Goal: Check status: Check status

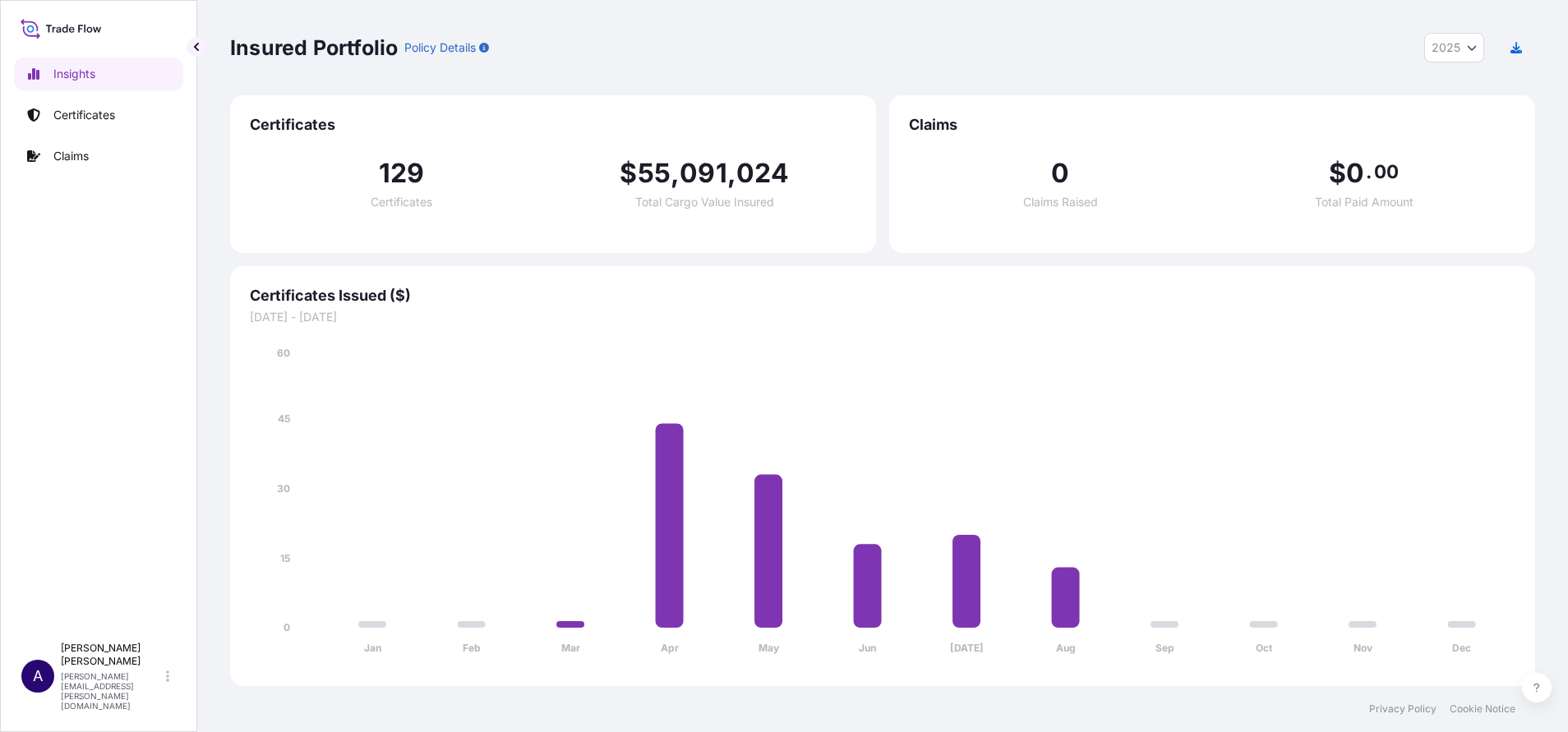
select select "2025"
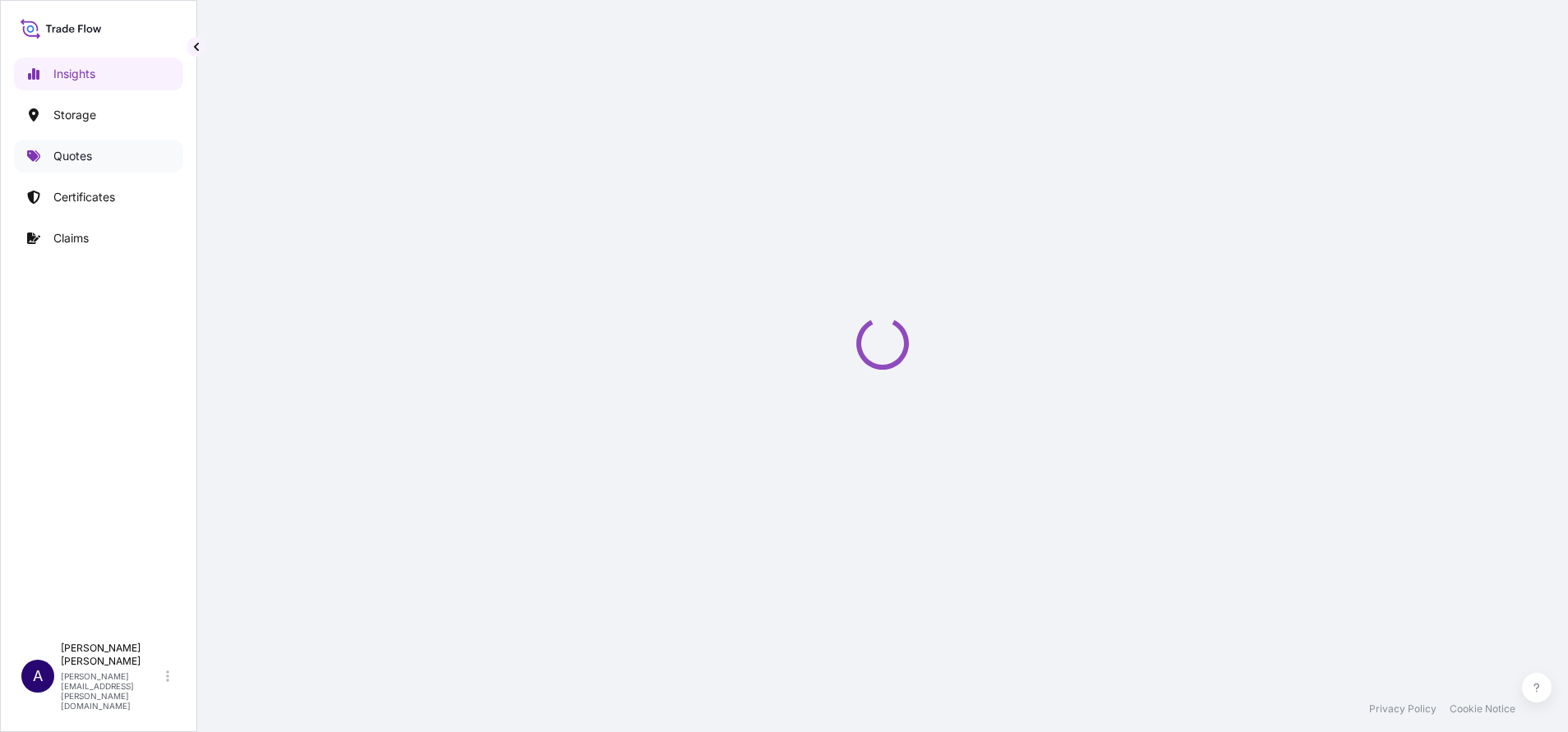
click at [73, 148] on p "Quotes" at bounding box center [73, 156] width 39 height 16
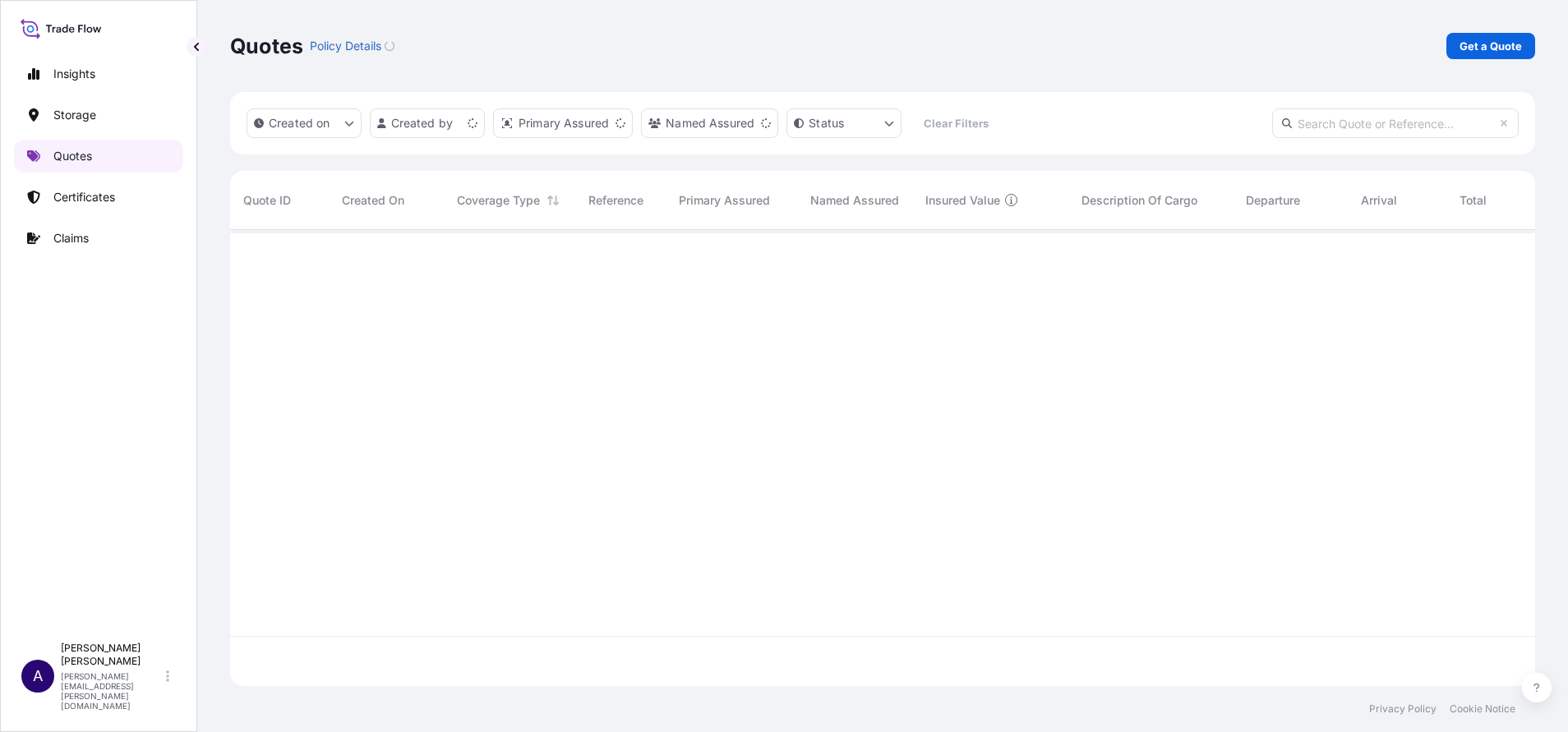
scroll to position [446, 1286]
click at [1348, 122] on input "text" at bounding box center [1395, 123] width 247 height 29
paste input "63744"
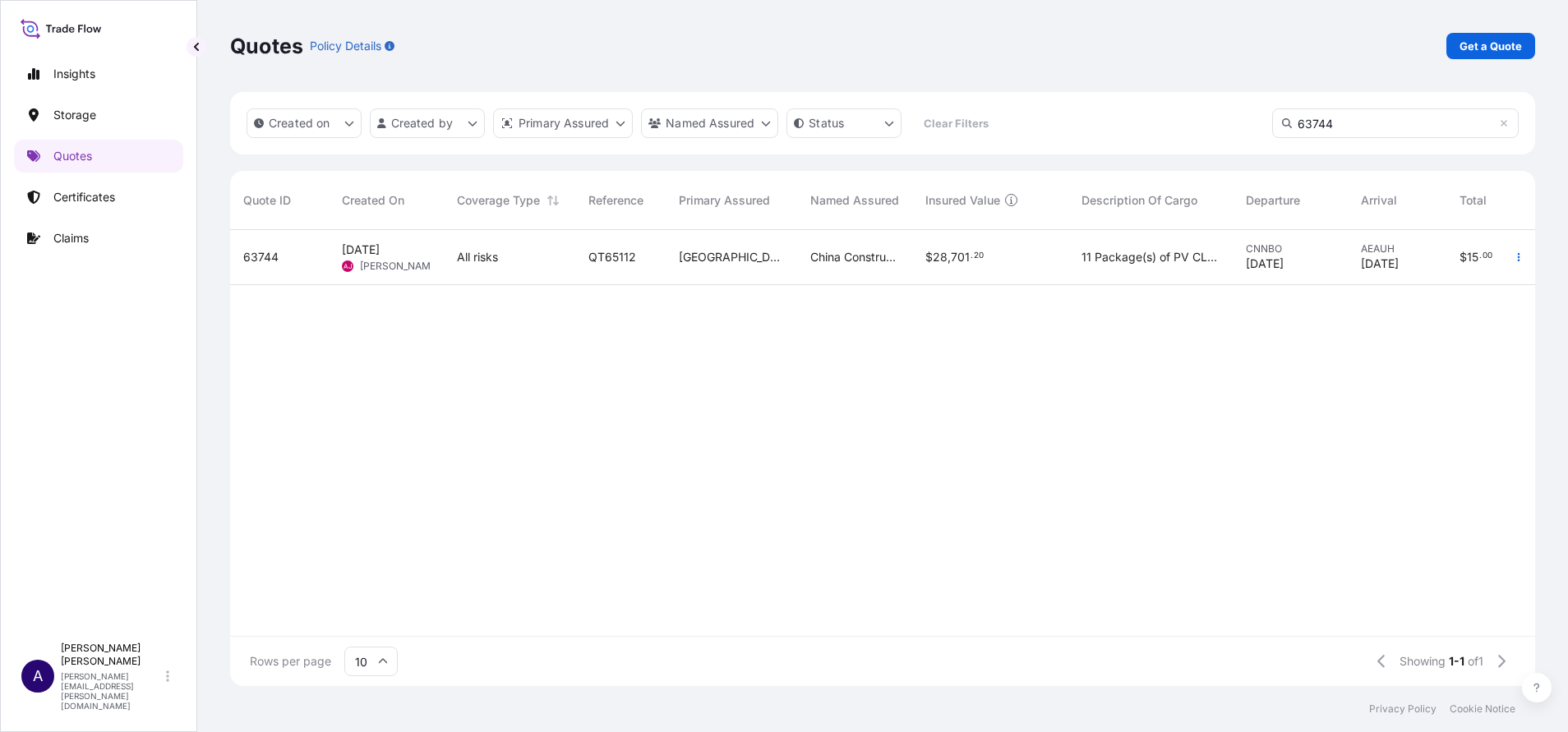
type input "63744"
click at [267, 257] on span "63744" at bounding box center [260, 257] width 35 height 16
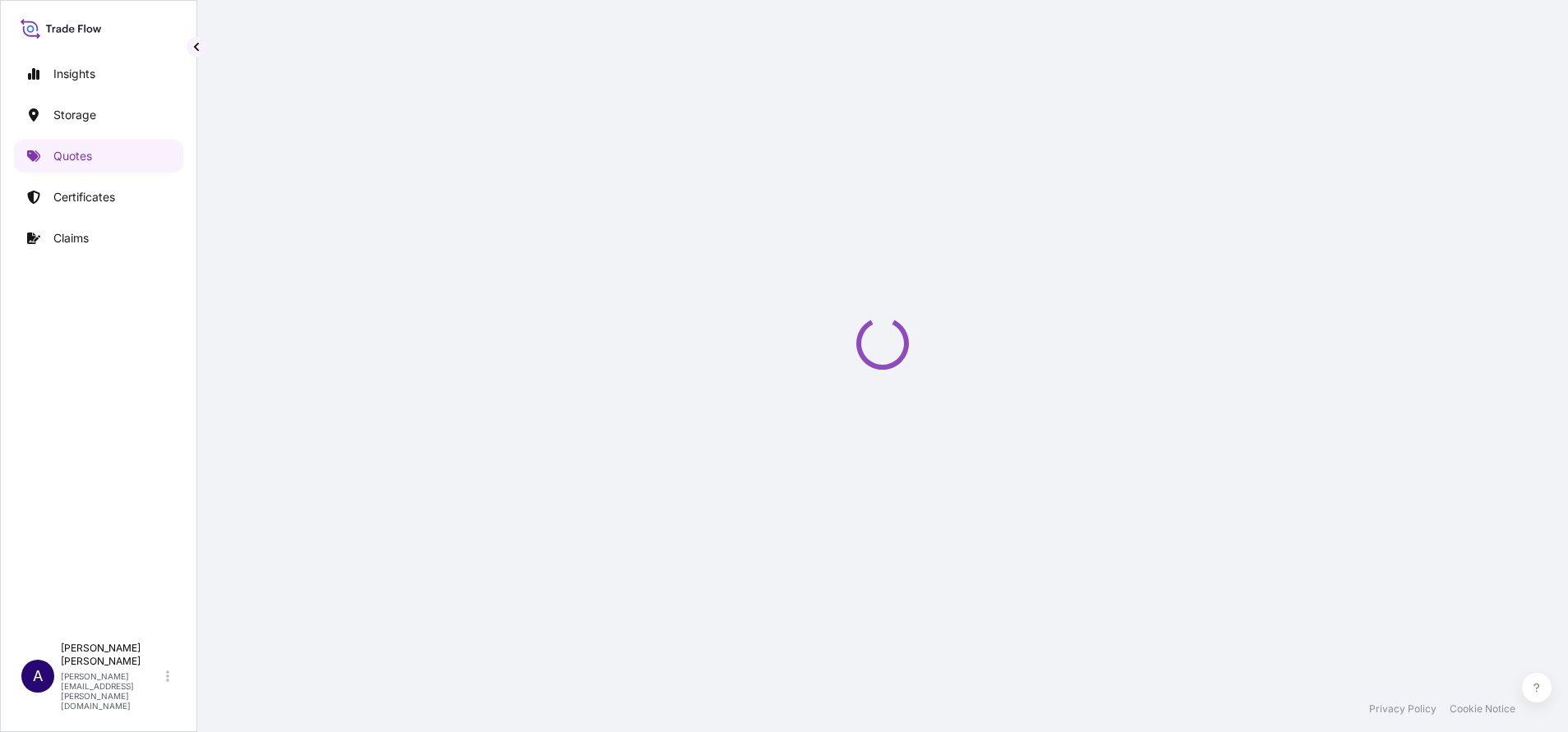
select select "Water"
select select "Road / Inland"
select select "31615"
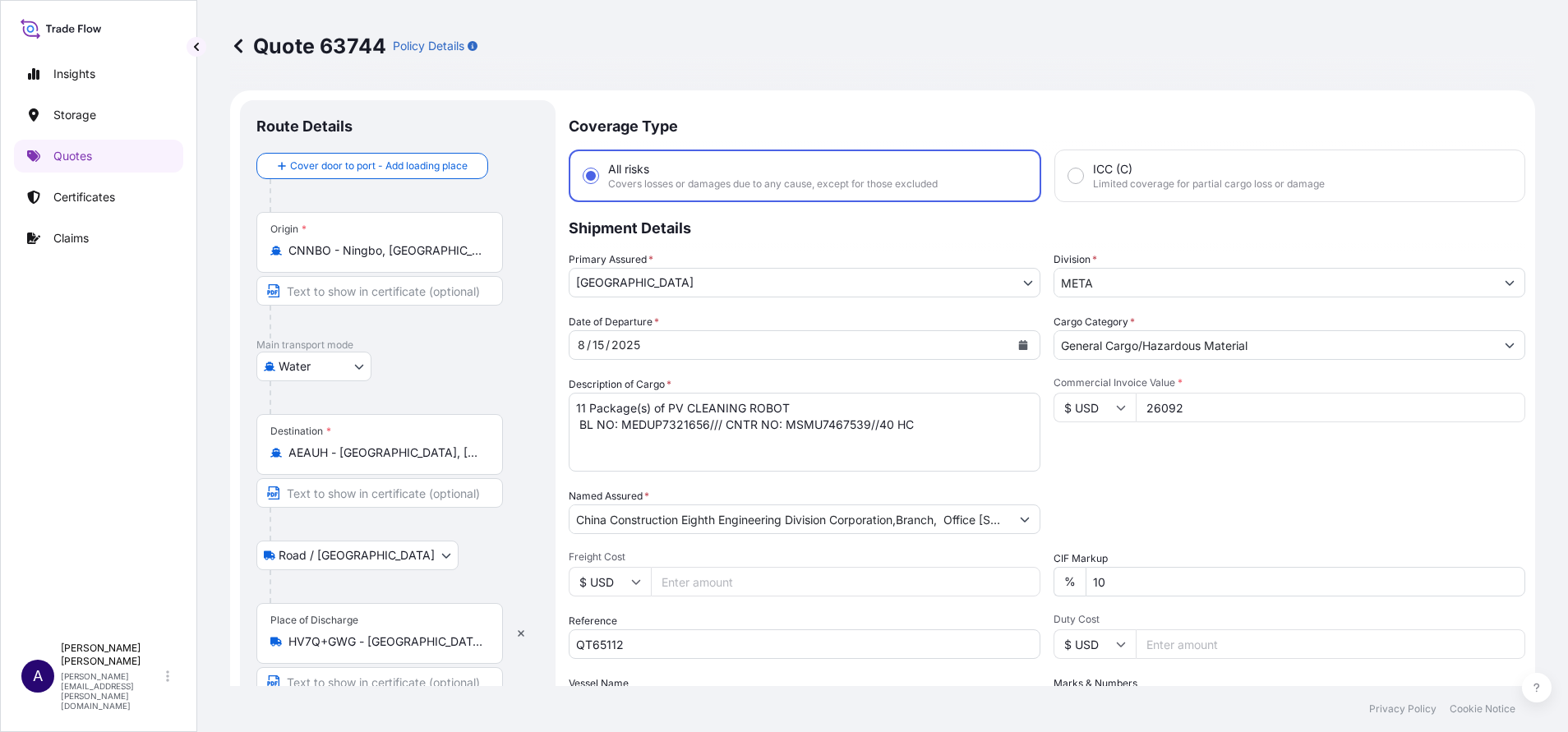
scroll to position [10, 0]
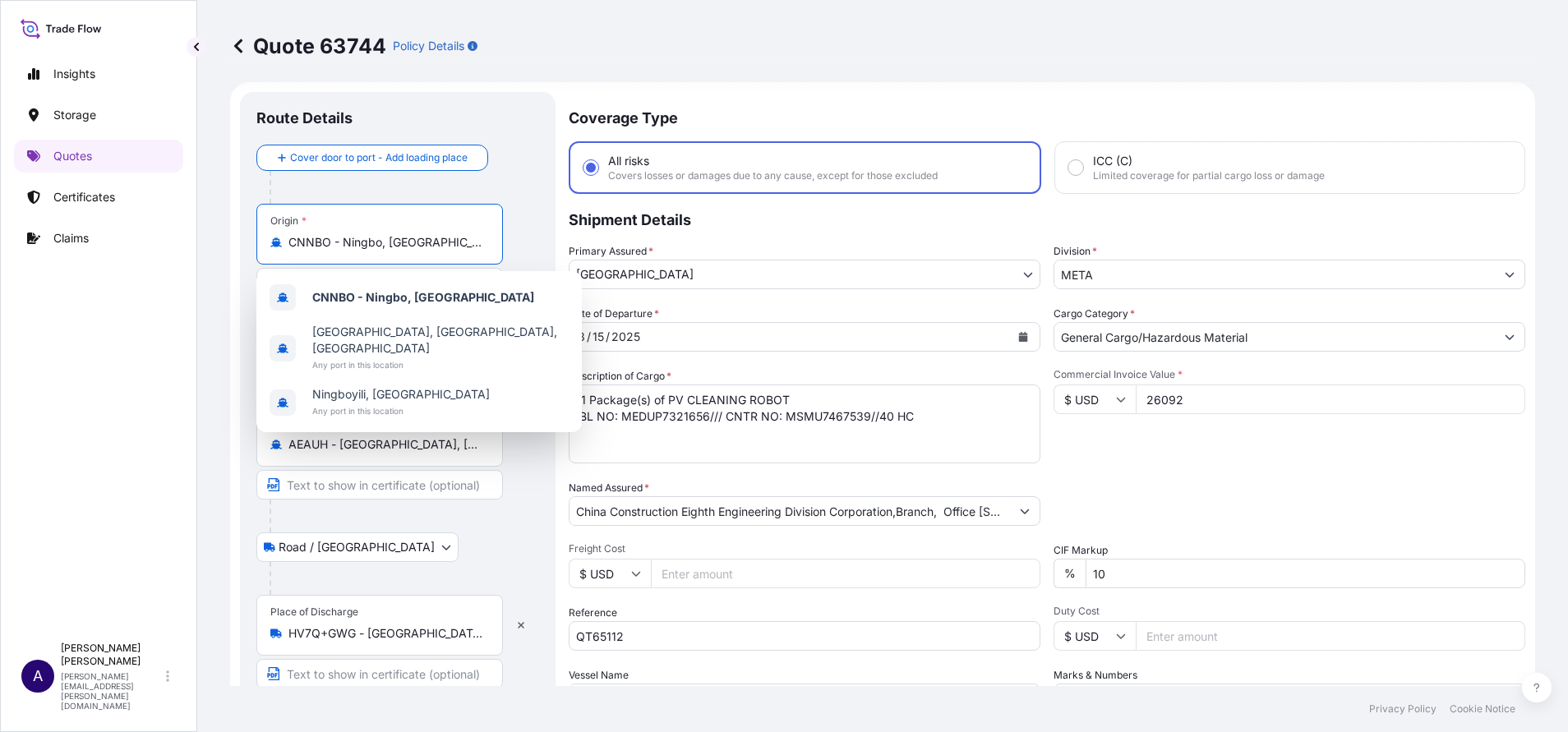
drag, startPoint x: 432, startPoint y: 244, endPoint x: 341, endPoint y: 236, distance: 91.4
click at [341, 236] on input "CNNBO - Ningbo, China" at bounding box center [385, 242] width 194 height 16
click at [303, 189] on div at bounding box center [403, 188] width 269 height 33
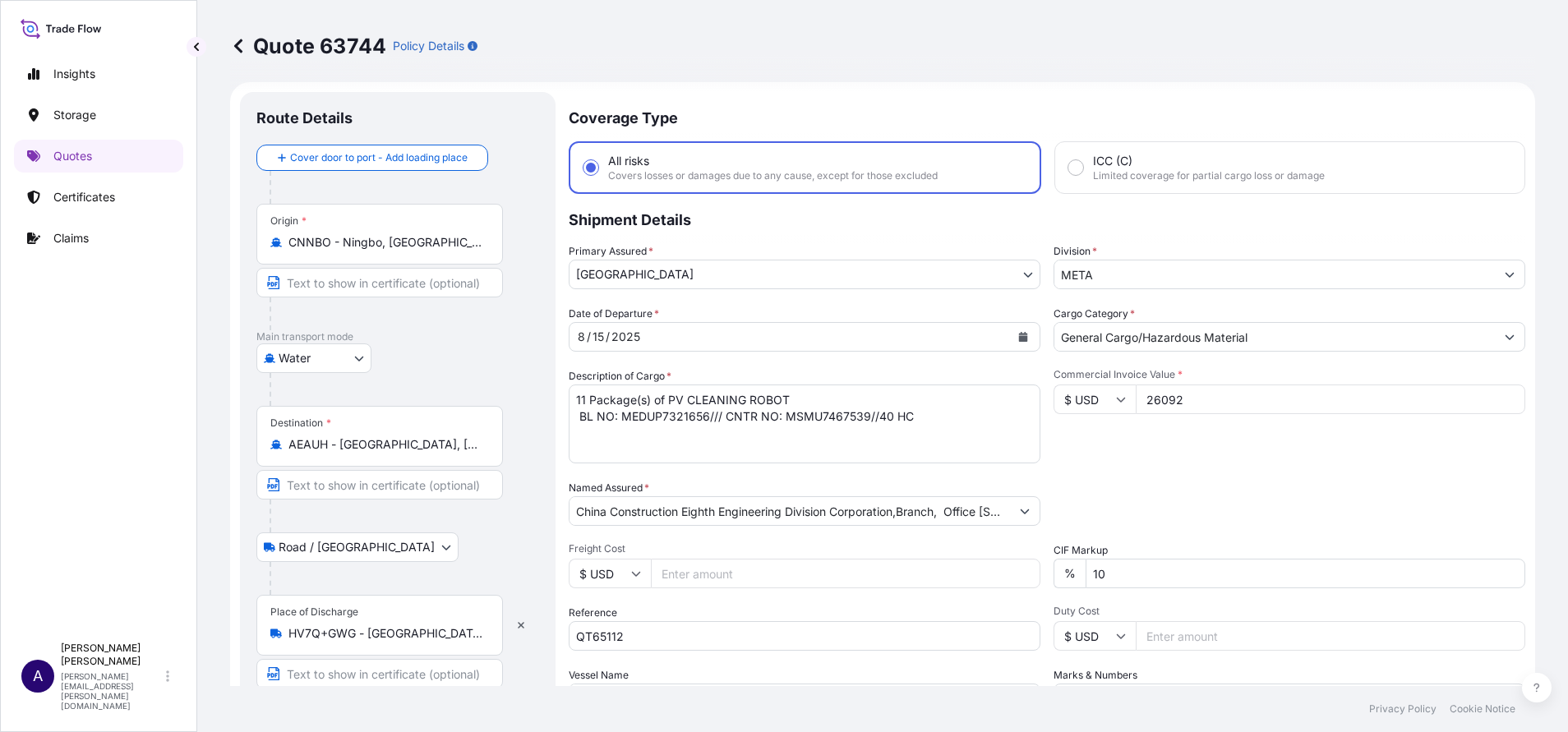
click at [353, 287] on input "Text to appear on certificate" at bounding box center [379, 283] width 247 height 29
paste input "Ningbo, China"
type input "Ningbo, China"
click at [524, 253] on div "Origin * CNNBO - Ningbo, China Ningbo, China" at bounding box center [397, 266] width 283 height 126
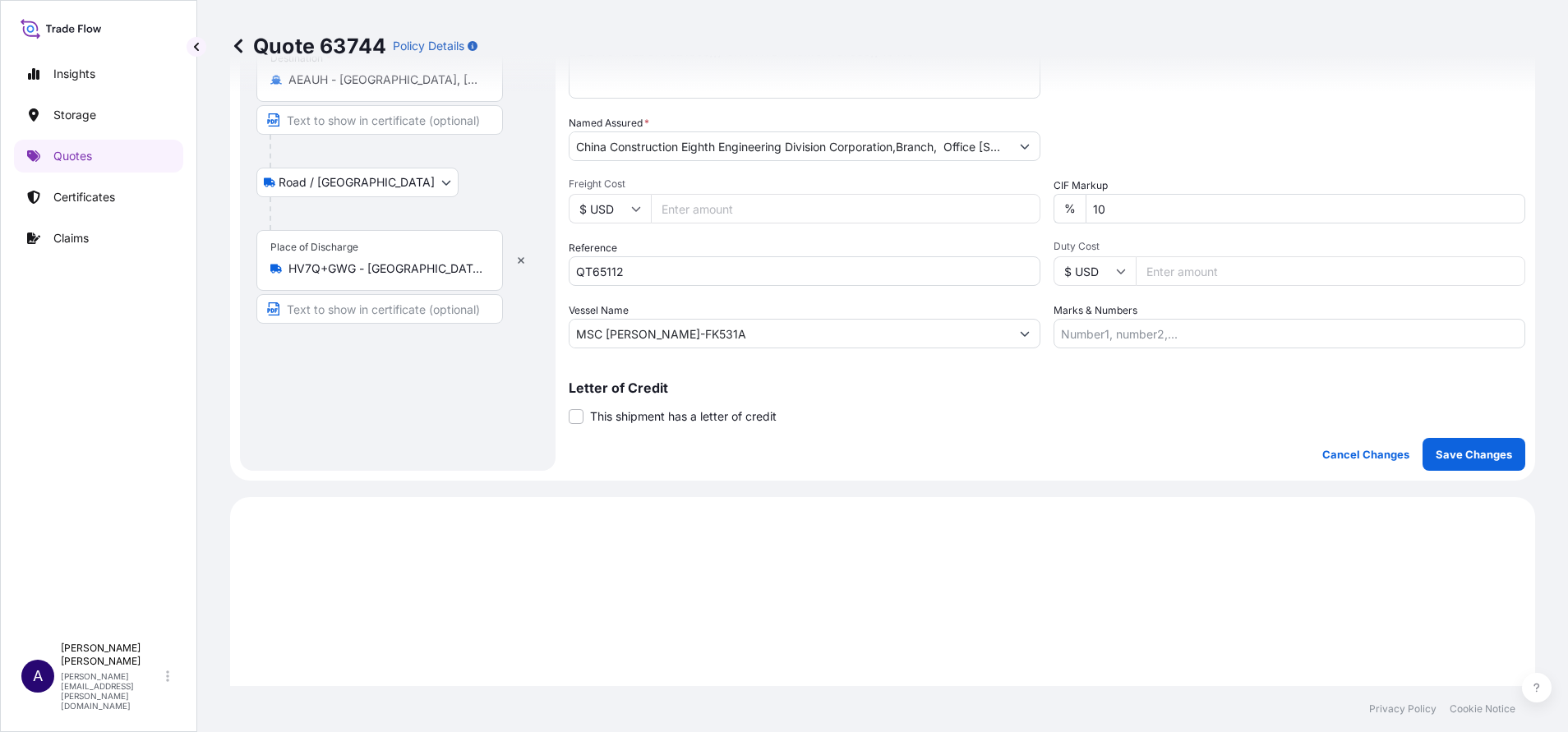
scroll to position [395, 0]
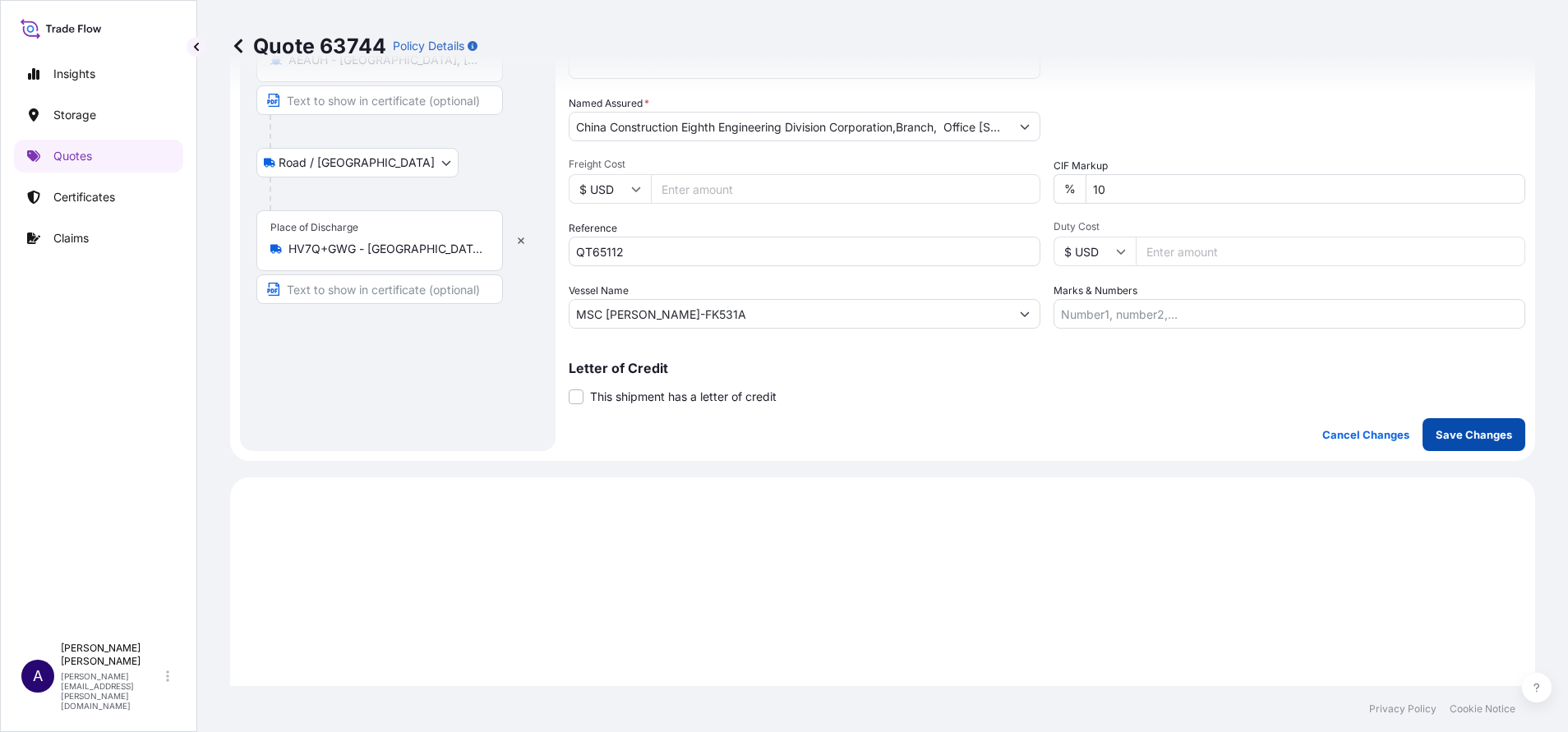
click at [1433, 443] on button "Save Changes" at bounding box center [1474, 434] width 103 height 33
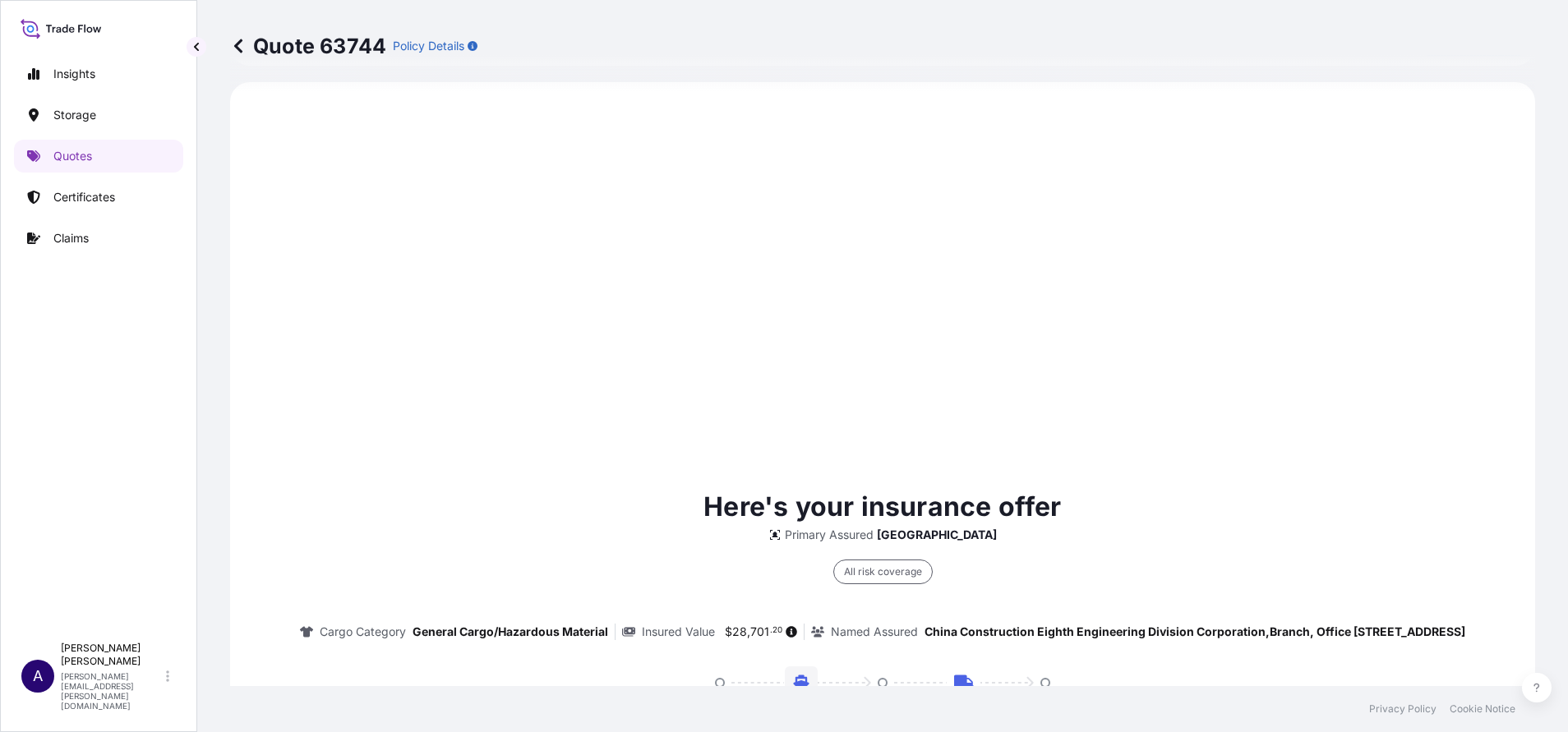
scroll to position [0, 0]
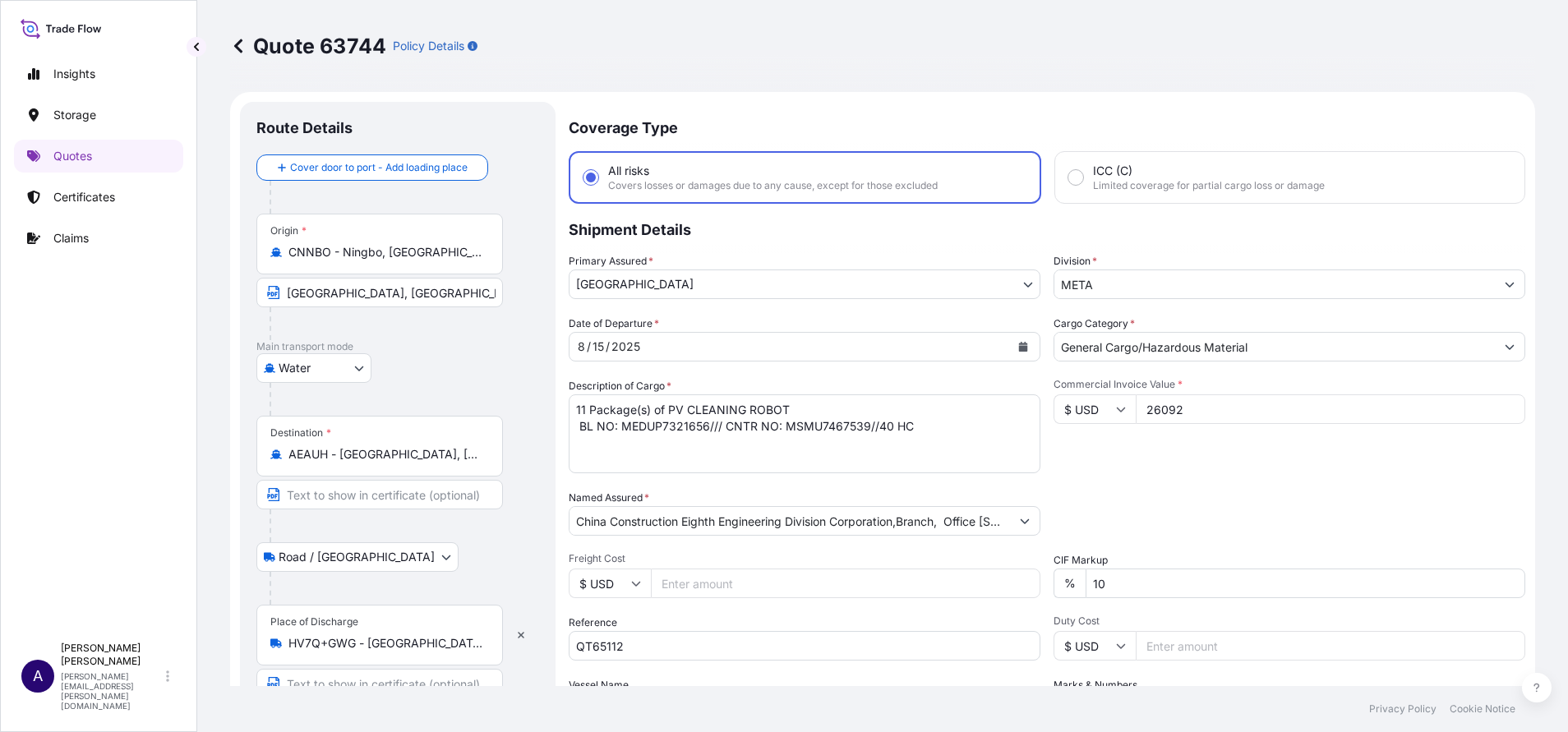
select select "Water"
select select "Road / Inland"
select select "31615"
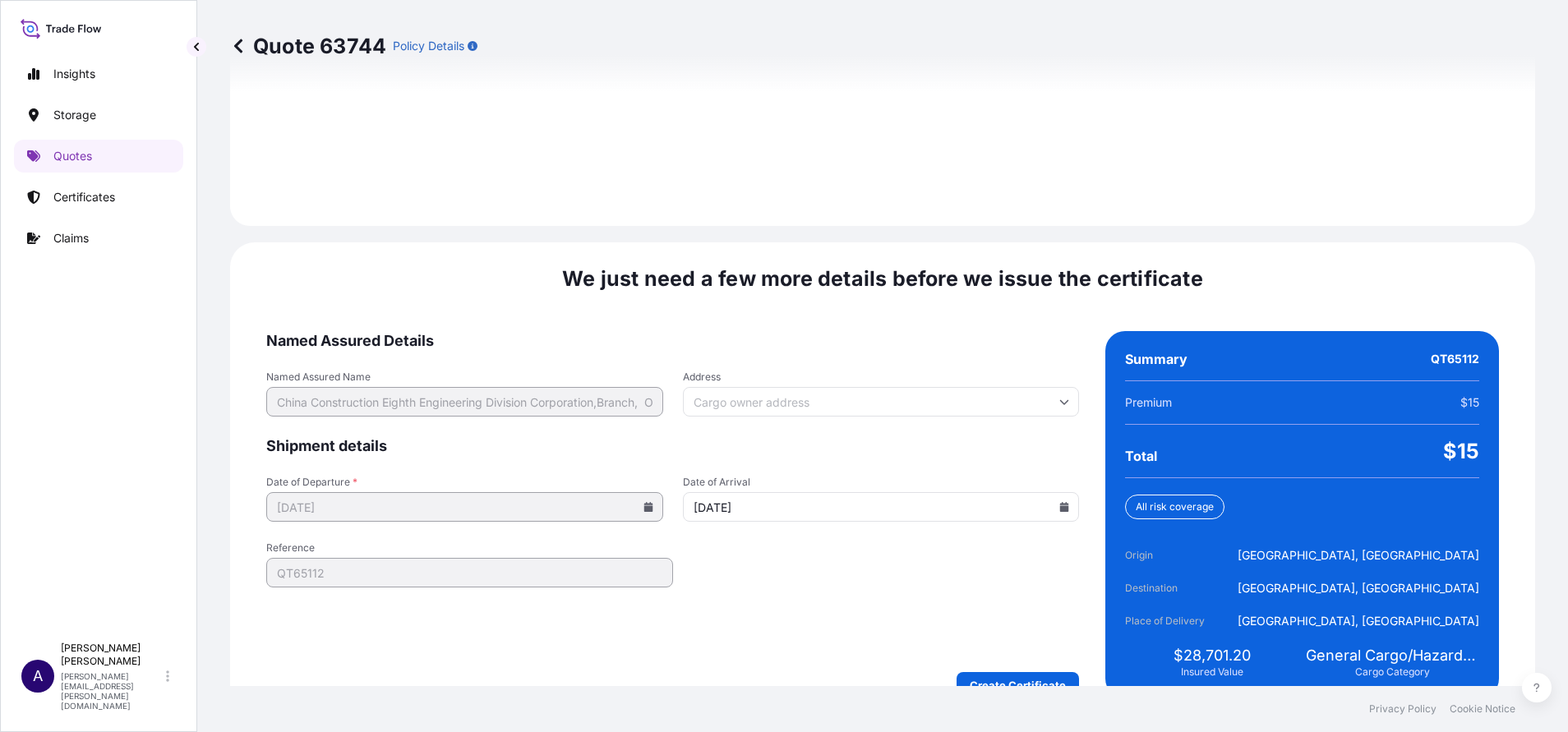
scroll to position [2405, 0]
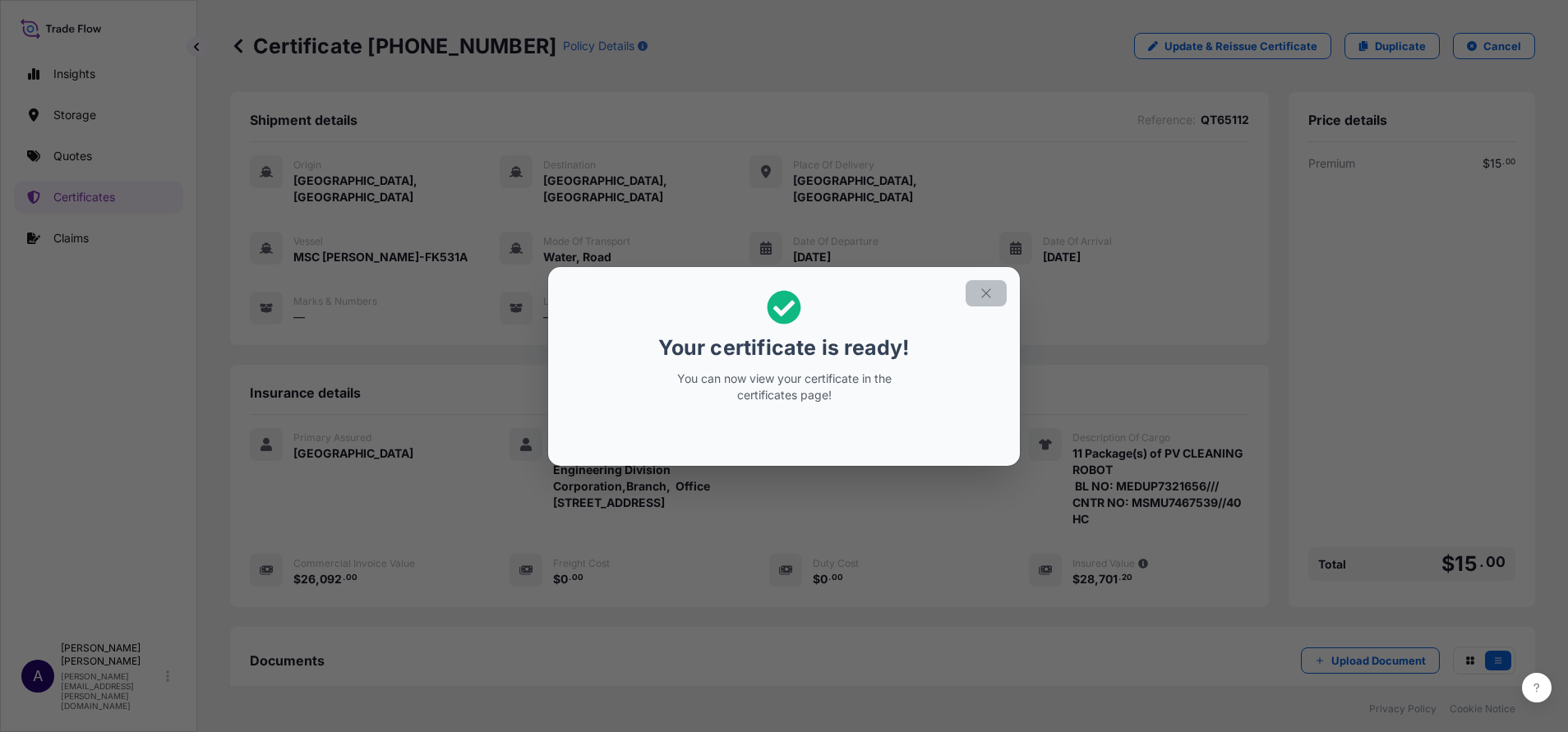
click at [990, 290] on icon "button" at bounding box center [986, 292] width 15 height 15
